Goal: Understand process/instructions: Learn how to perform a task or action

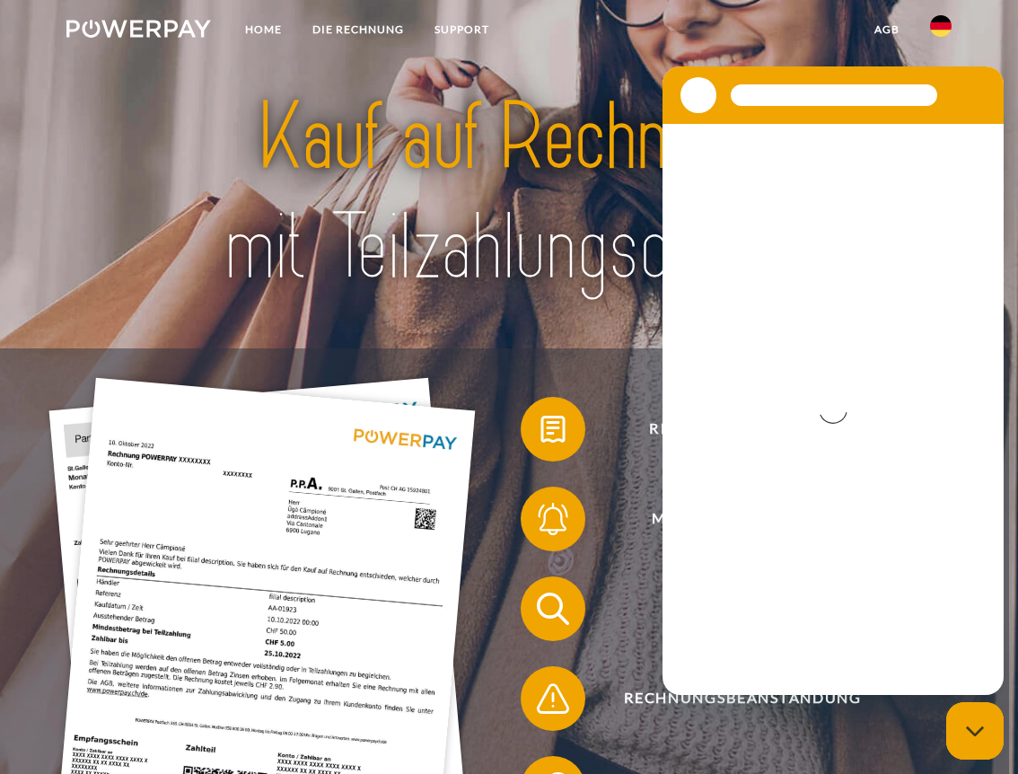
click at [987, 73] on section at bounding box center [833, 94] width 341 height 57
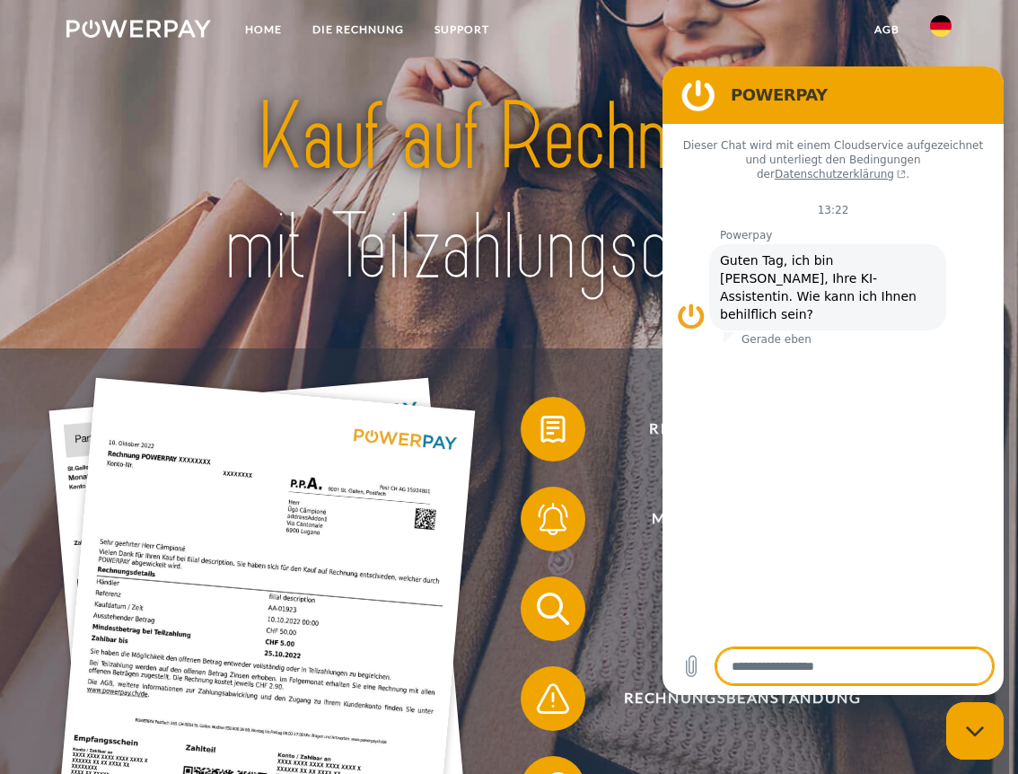
click at [448, 420] on img at bounding box center [262, 663] width 427 height 570
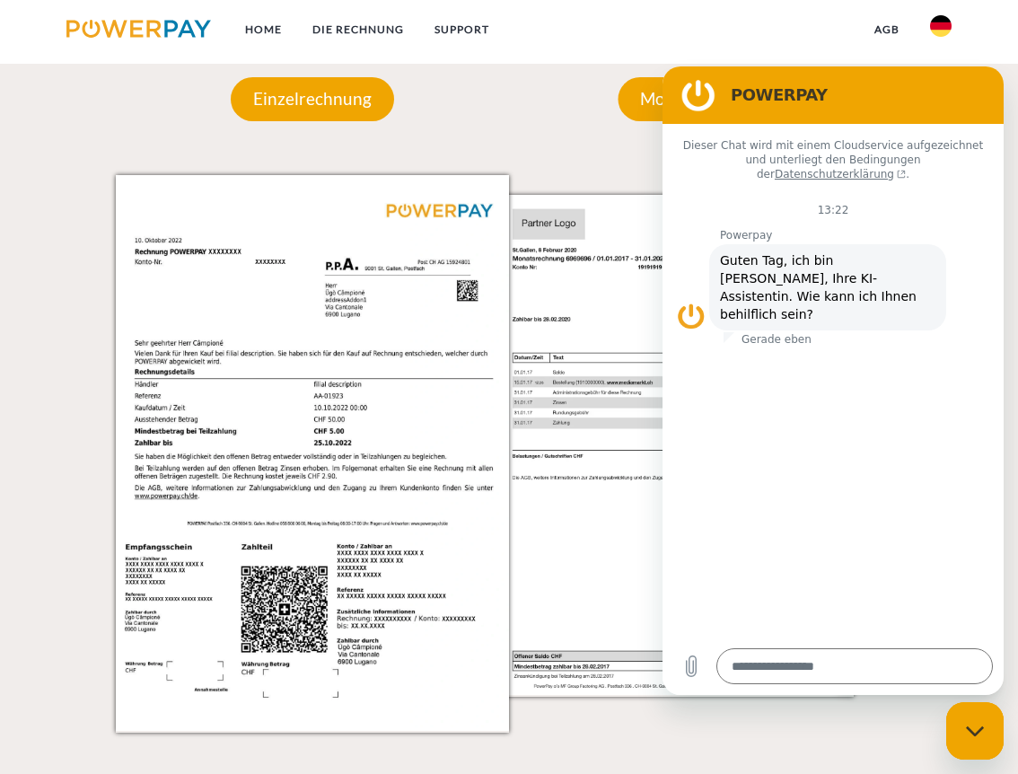
scroll to position [1500, 0]
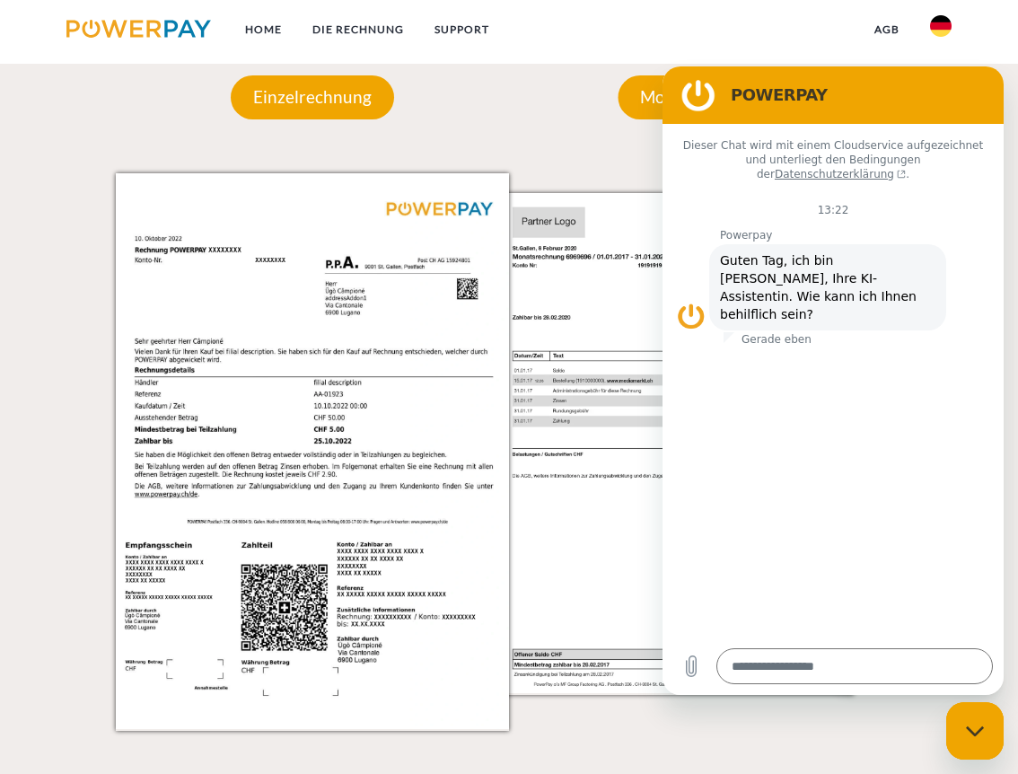
click at [540, 398] on img at bounding box center [696, 451] width 393 height 556
click at [705, 97] on figure at bounding box center [699, 95] width 36 height 36
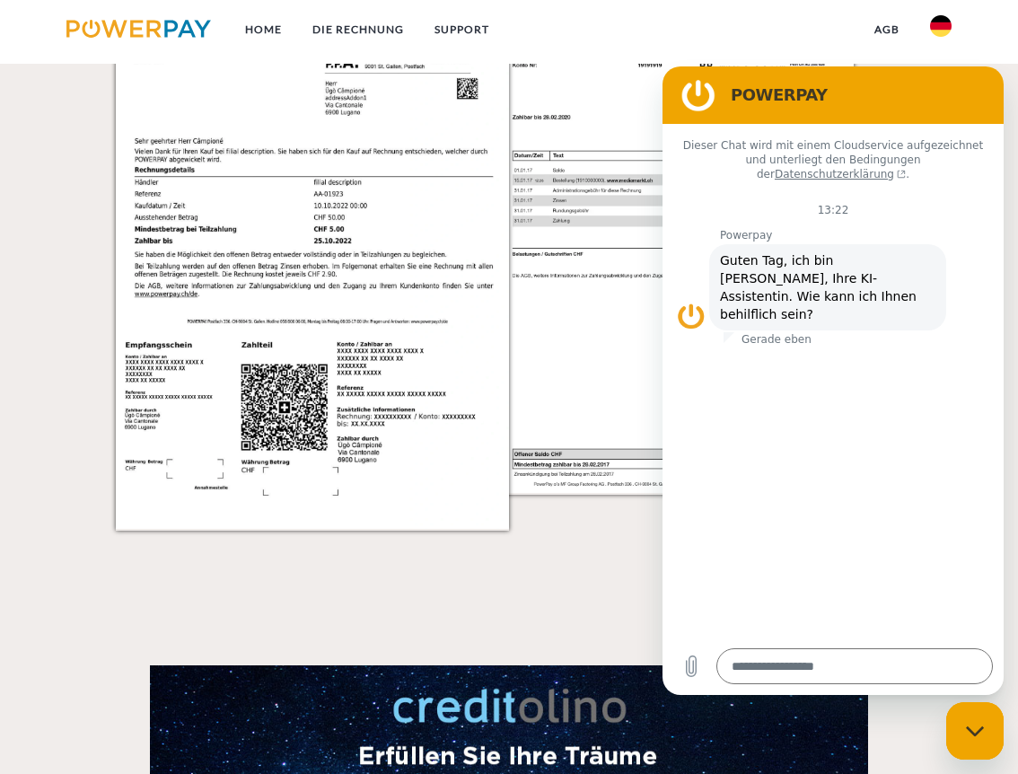
scroll to position [1656, 0]
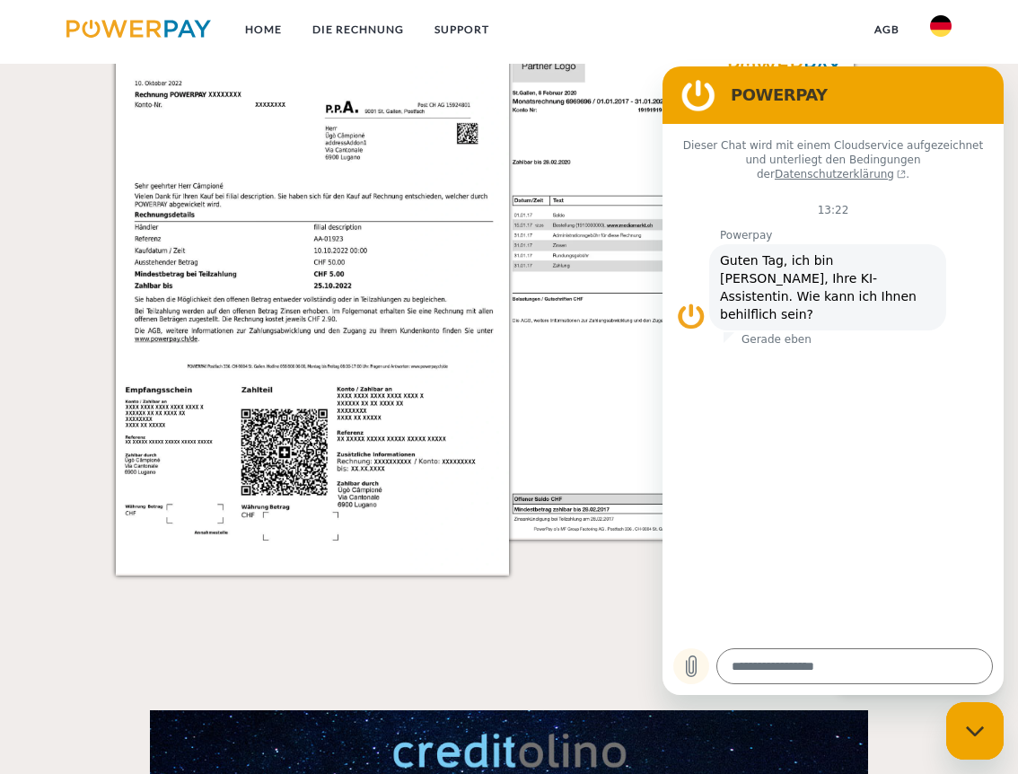
click at [693, 672] on icon "Datei hochladen" at bounding box center [692, 666] width 10 height 21
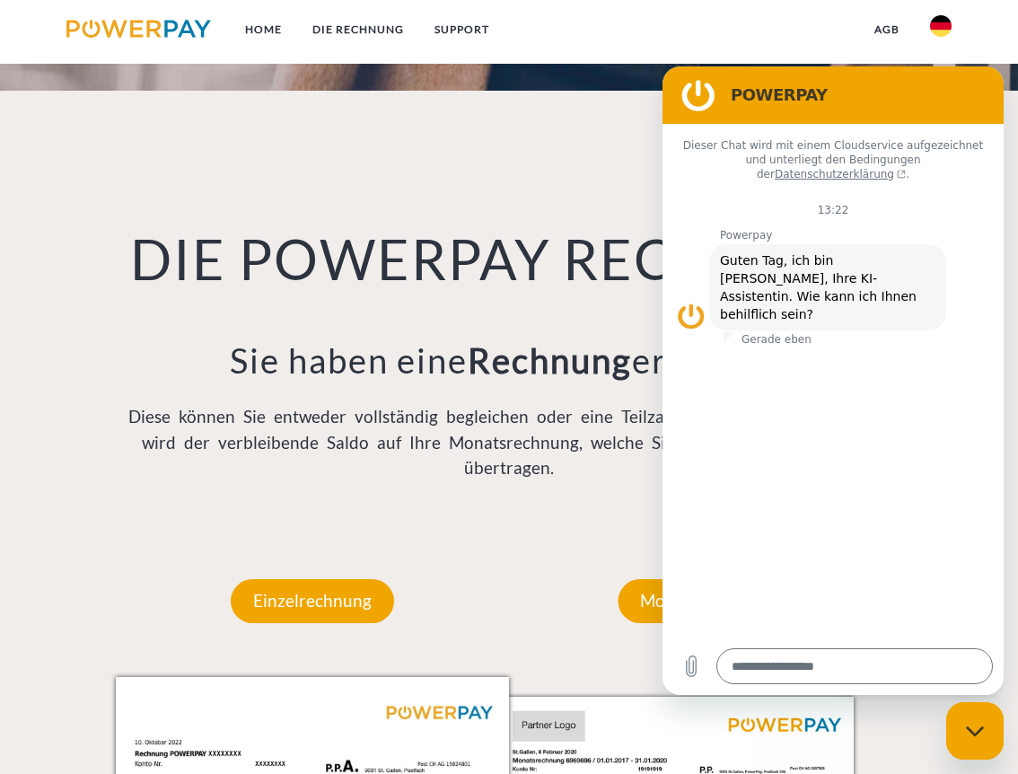
scroll to position [1117, 0]
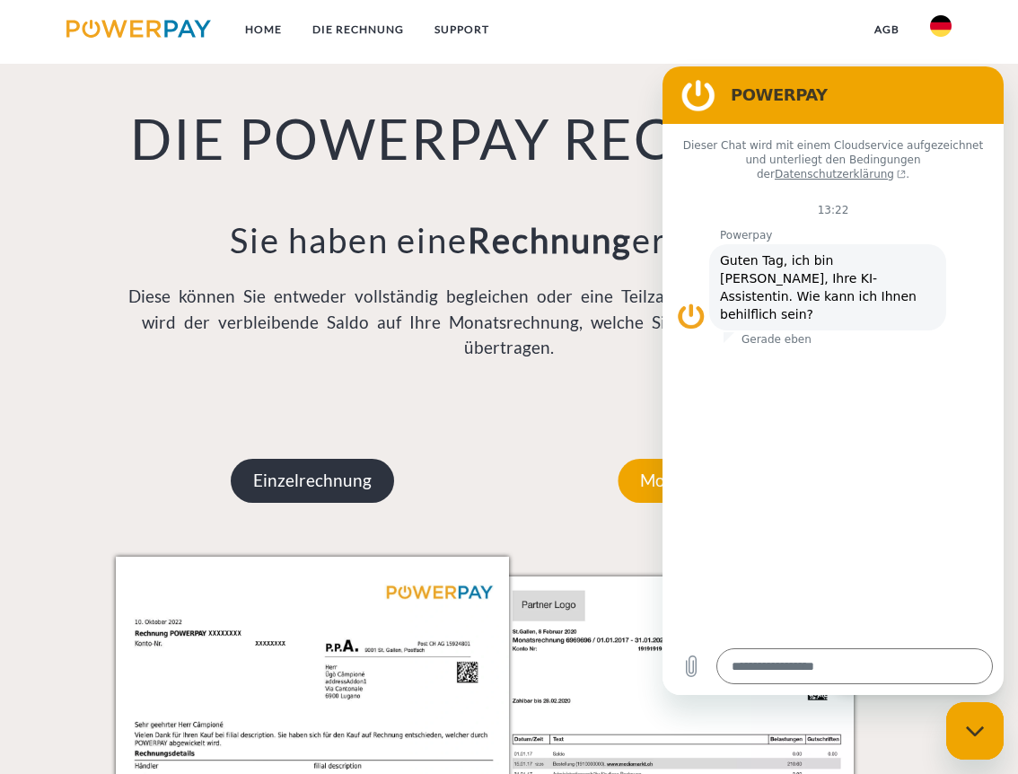
click at [344, 459] on p "Einzelrechnung" at bounding box center [312, 480] width 163 height 43
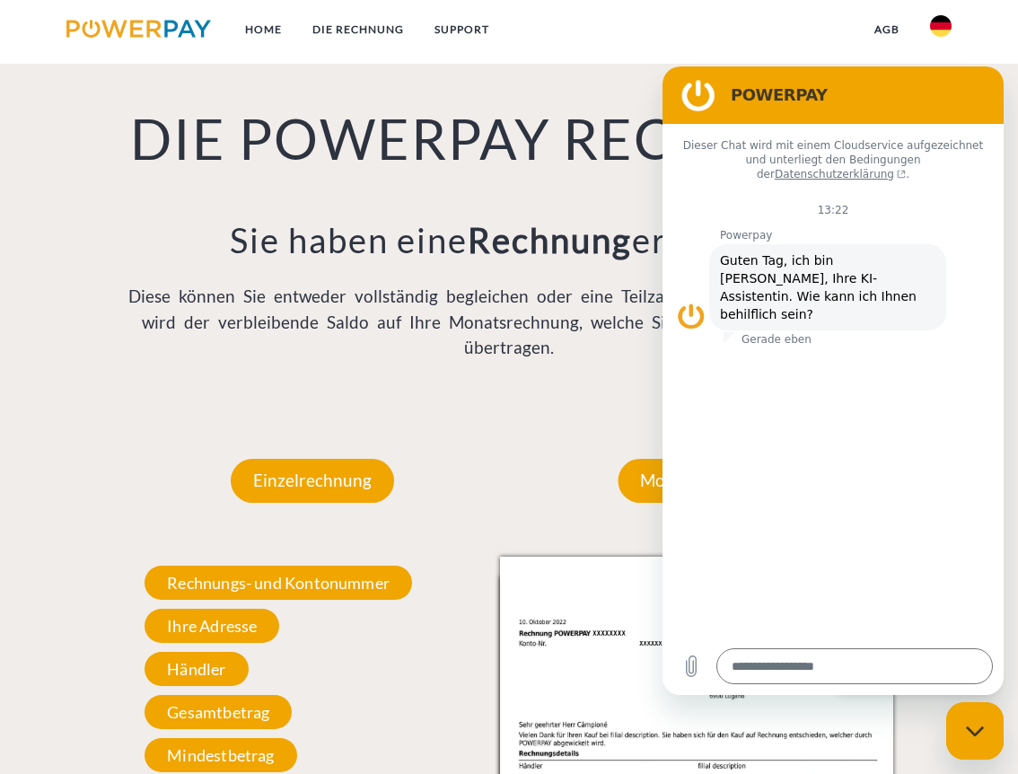
click at [927, 32] on link at bounding box center [941, 31] width 52 height 36
click at [699, 107] on figure at bounding box center [699, 95] width 36 height 36
click at [690, 670] on icon "Datei hochladen" at bounding box center [692, 666] width 10 height 21
click at [976, 717] on div "Messaging-Fenster schließen" at bounding box center [975, 731] width 54 height 54
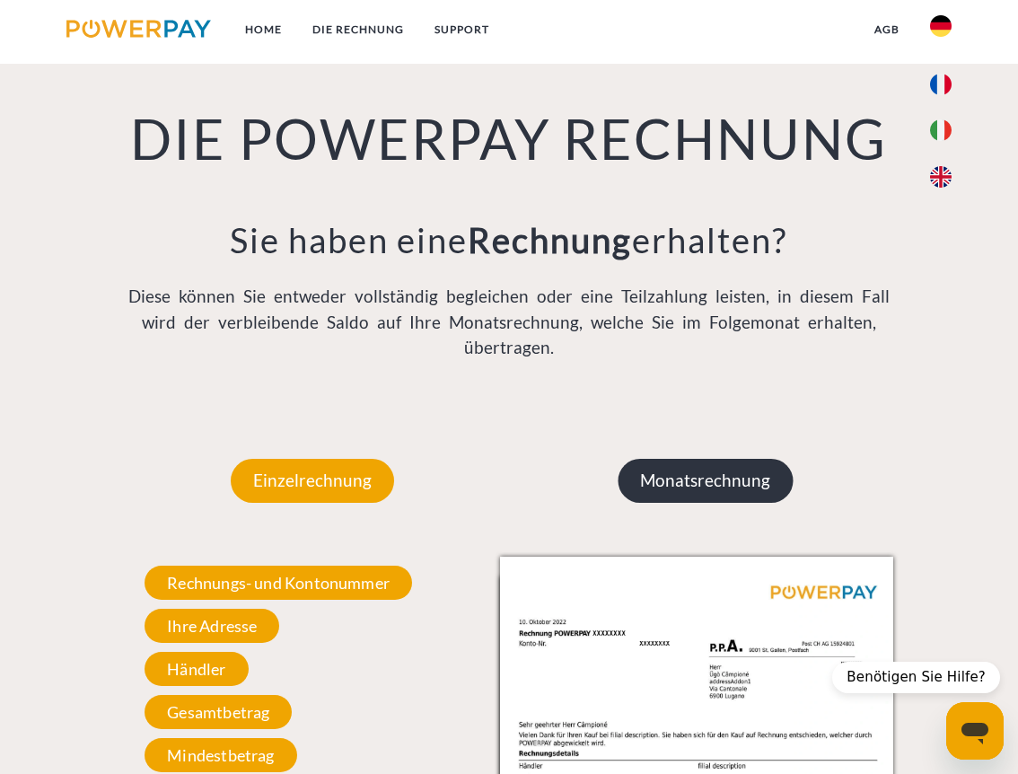
click at [667, 459] on p "Monatsrechnung" at bounding box center [705, 480] width 175 height 43
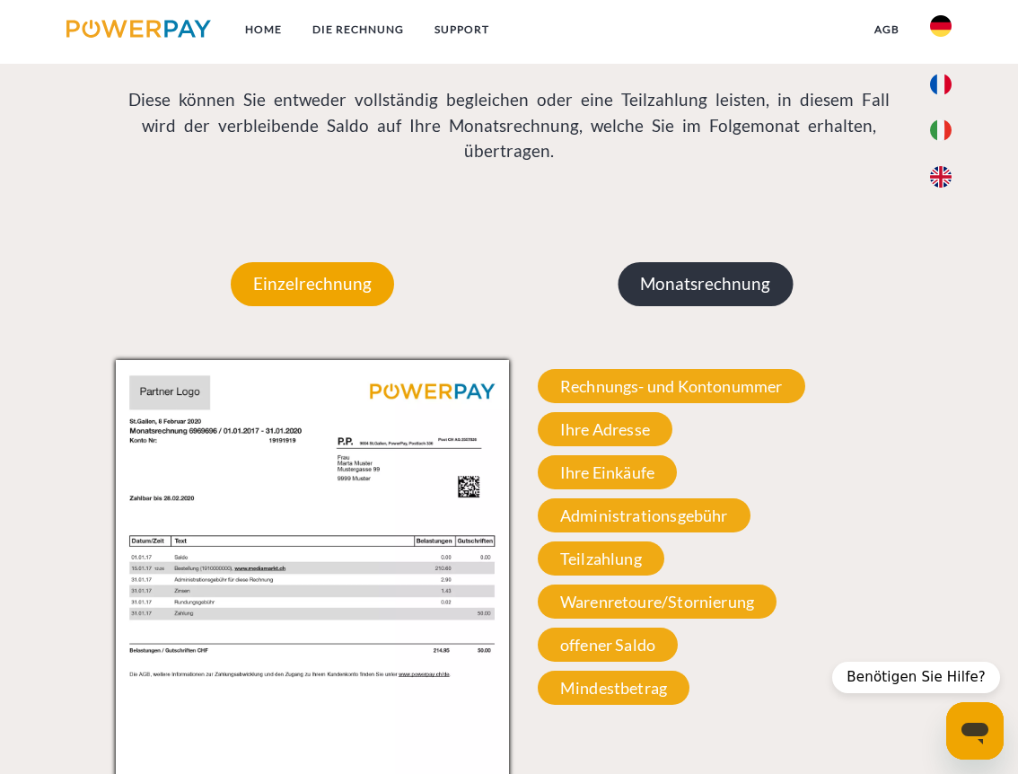
scroll to position [1386, 0]
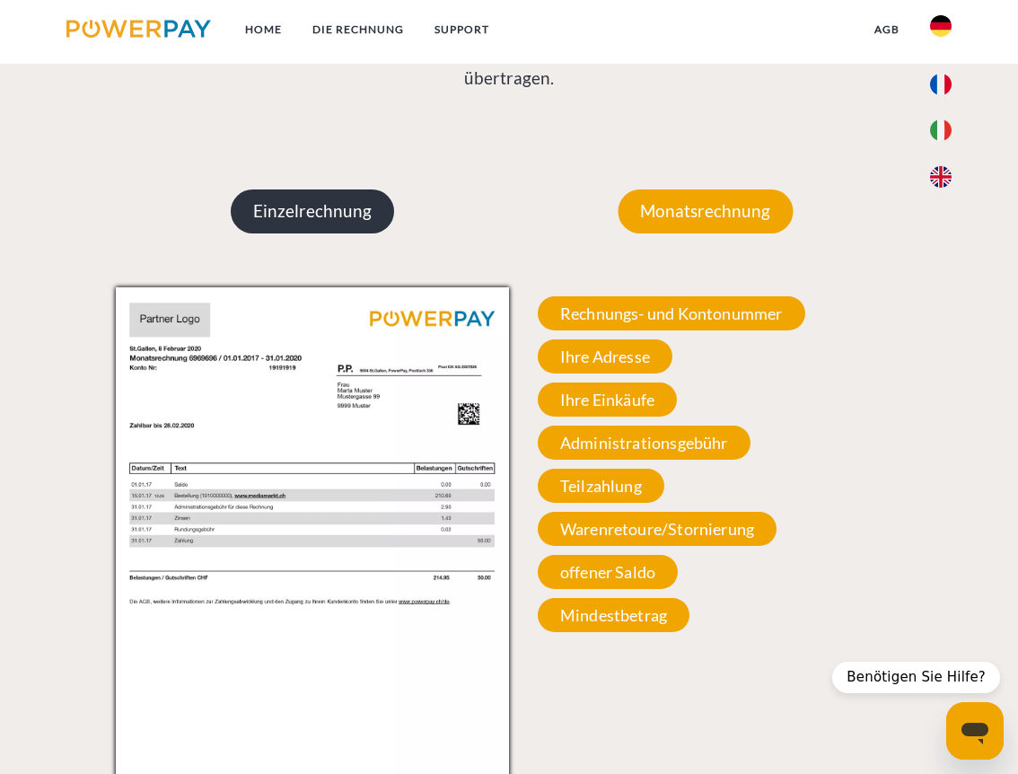
click at [342, 189] on p "Einzelrechnung" at bounding box center [312, 210] width 163 height 43
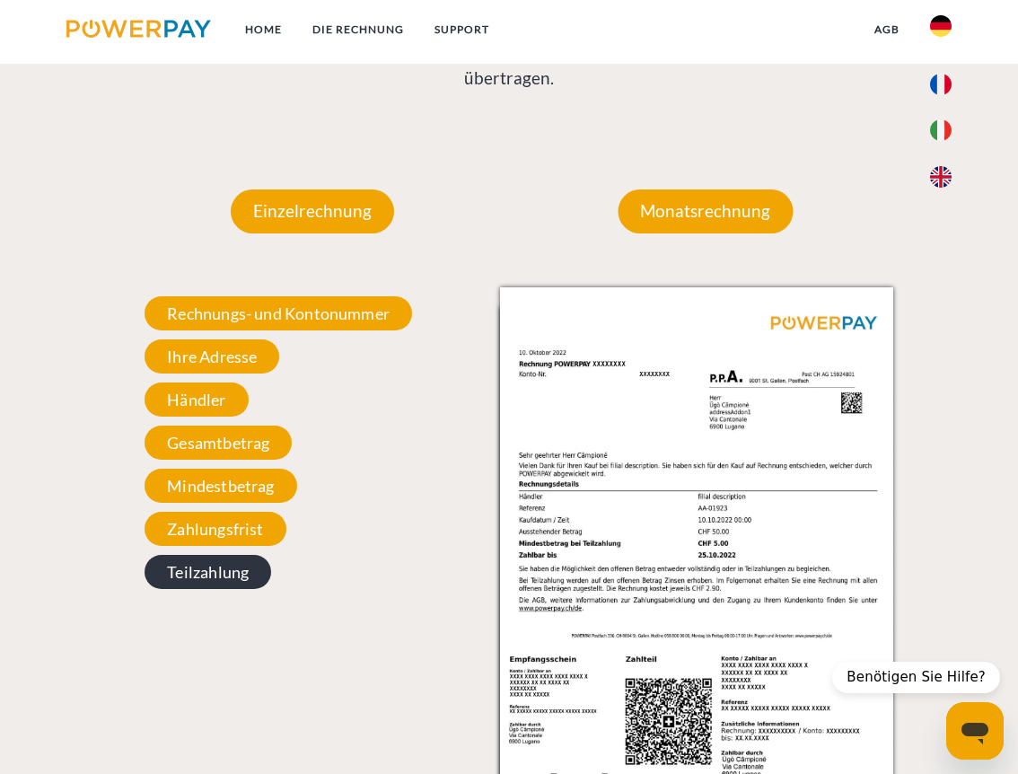
click at [163, 555] on span "Teilzahlung" at bounding box center [208, 572] width 127 height 34
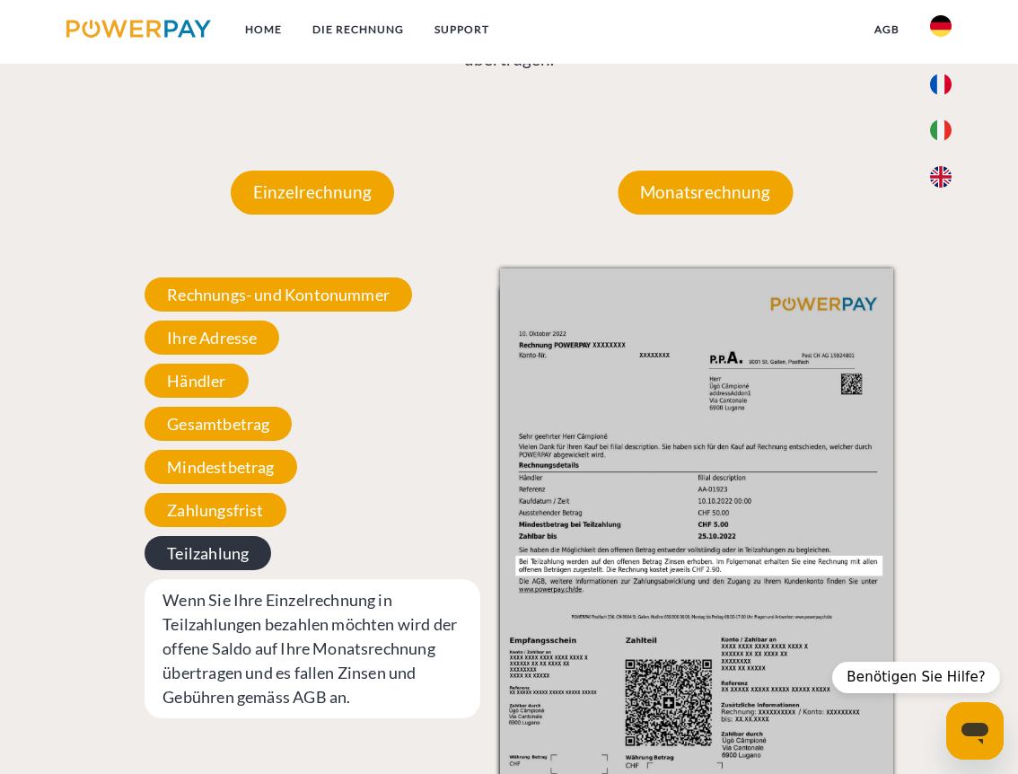
scroll to position [1437, 0]
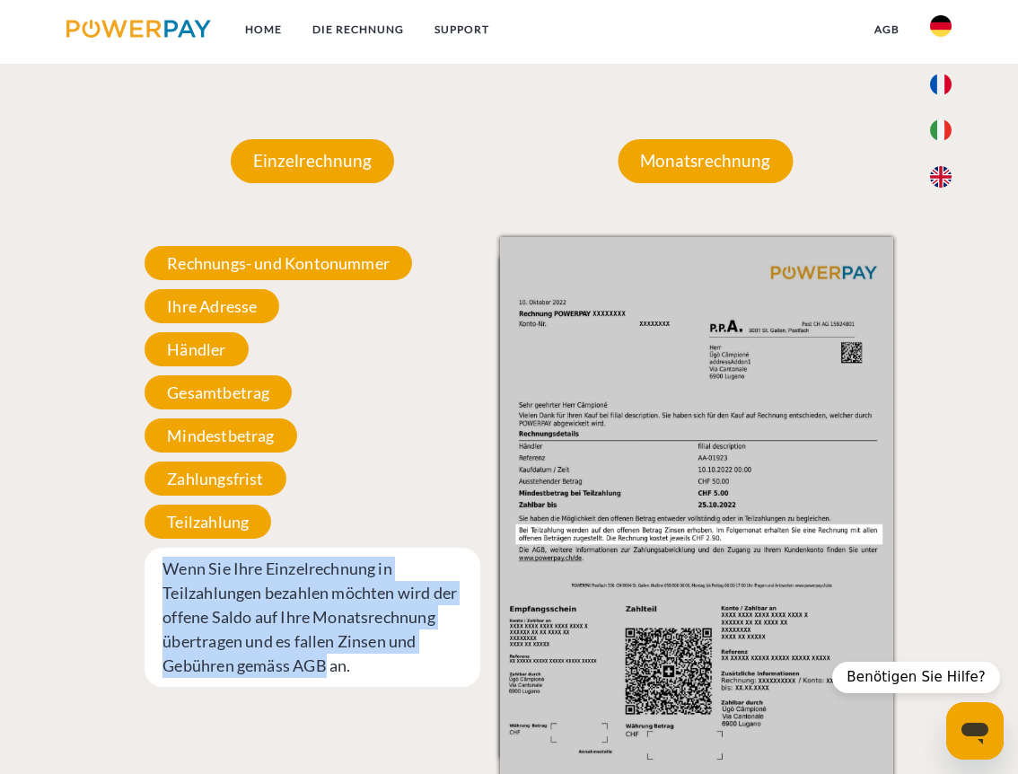
drag, startPoint x: 169, startPoint y: 549, endPoint x: 254, endPoint y: 644, distance: 127.8
click at [254, 644] on span "Wenn Sie Ihre Einzelrechnung in Teilzahlungen bezahlen möchten wird der offene …" at bounding box center [313, 617] width 336 height 139
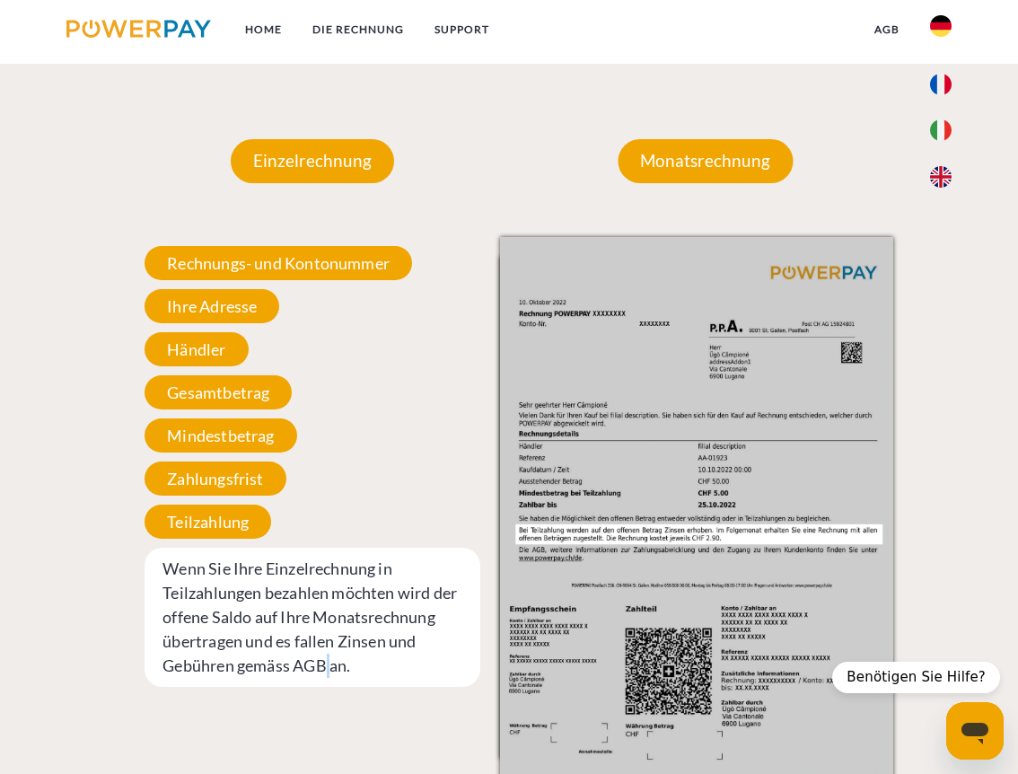
click at [254, 644] on span "Wenn Sie Ihre Einzelrechnung in Teilzahlungen bezahlen möchten wird der offene …" at bounding box center [313, 617] width 336 height 139
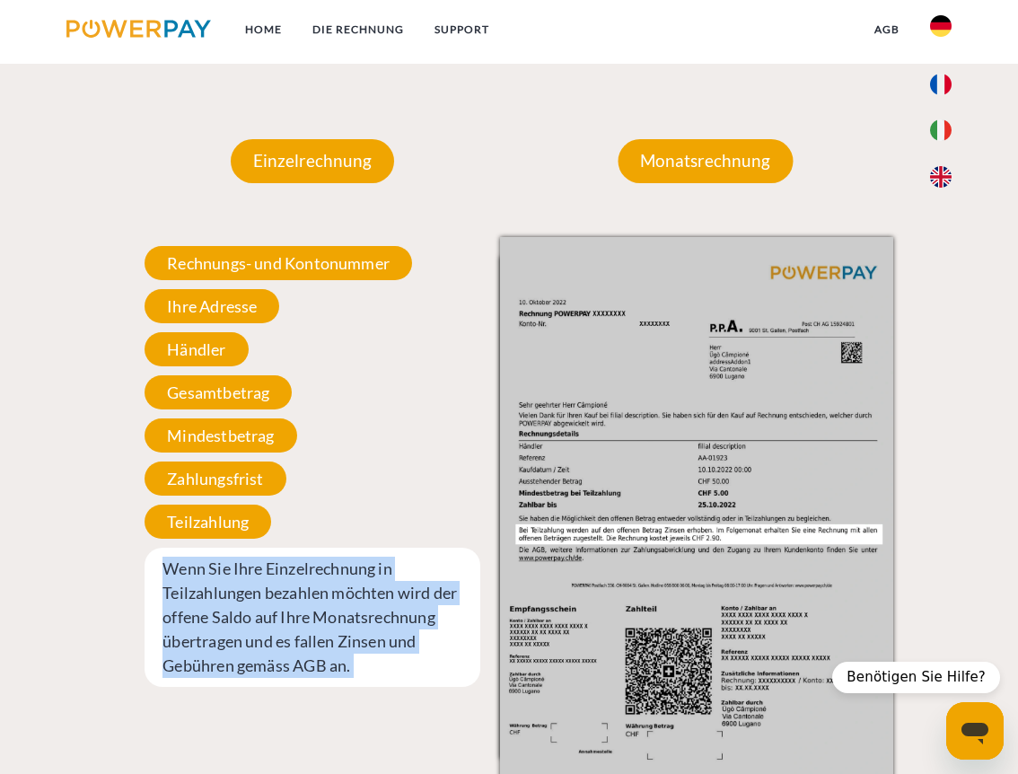
click at [254, 644] on span "Wenn Sie Ihre Einzelrechnung in Teilzahlungen bezahlen möchten wird der offene …" at bounding box center [313, 617] width 336 height 139
click at [315, 641] on span "Wenn Sie Ihre Einzelrechnung in Teilzahlungen bezahlen möchten wird der offene …" at bounding box center [313, 617] width 336 height 139
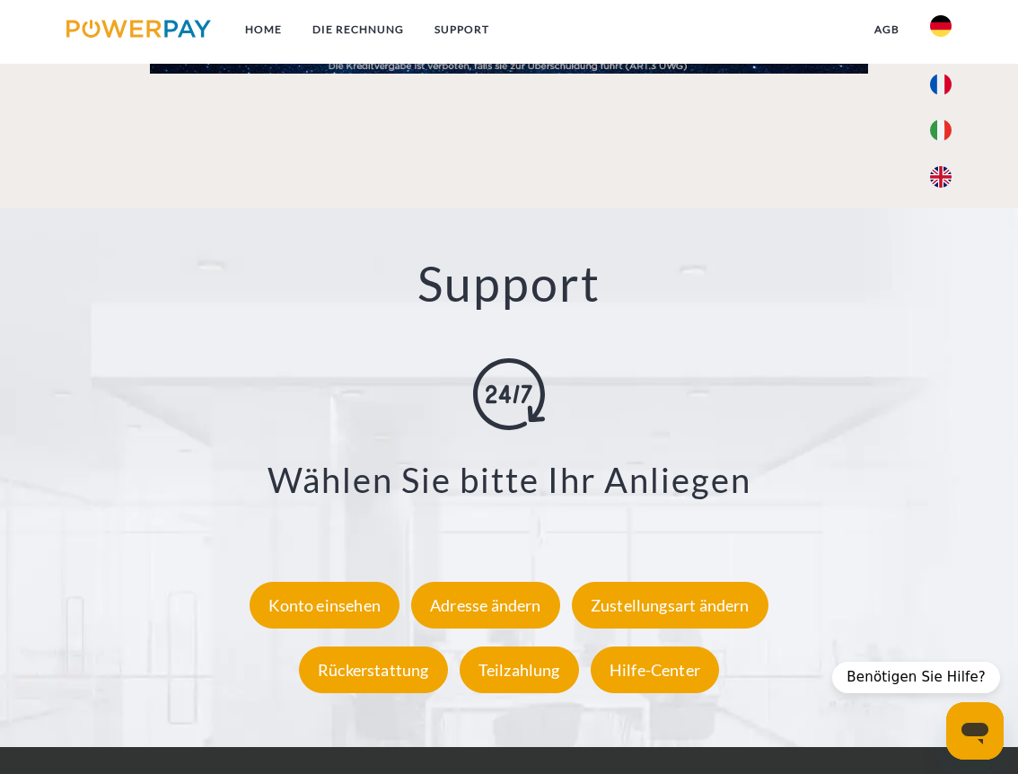
scroll to position [2823, 0]
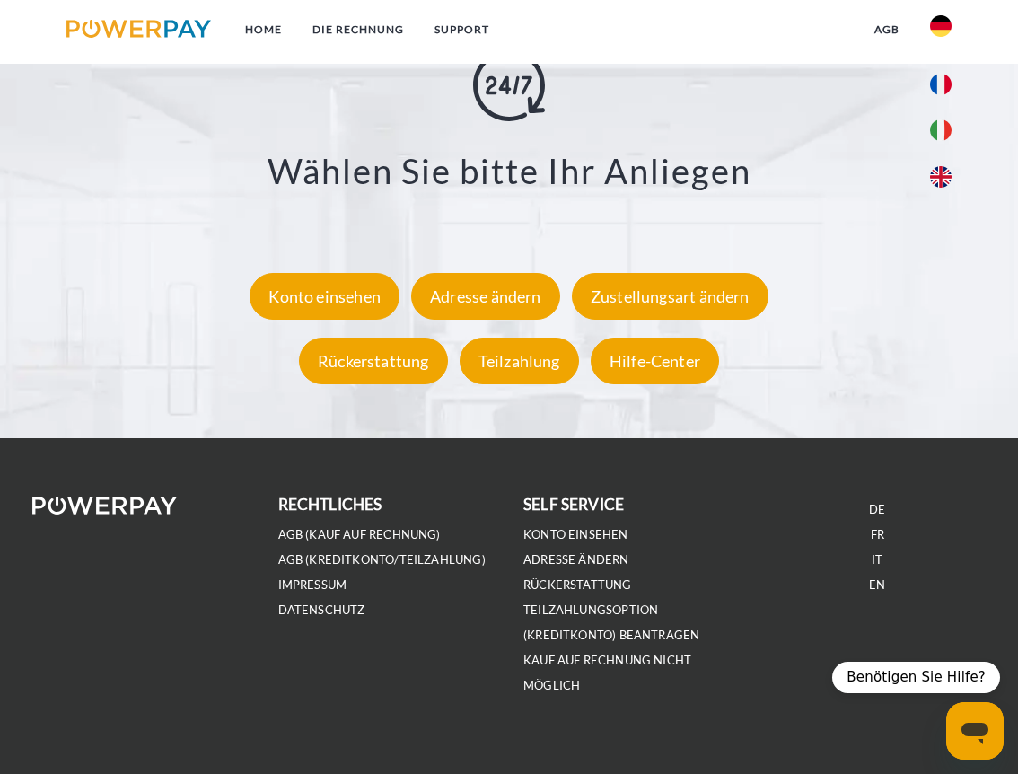
click at [334, 552] on link "AGB (Kreditkonto/Teilzahlung)" at bounding box center [381, 559] width 207 height 15
click at [583, 602] on link "Teilzahlungsoption (KREDITKONTO) beantragen" at bounding box center [611, 622] width 176 height 40
type textarea "*"
